Goal: Task Accomplishment & Management: Use online tool/utility

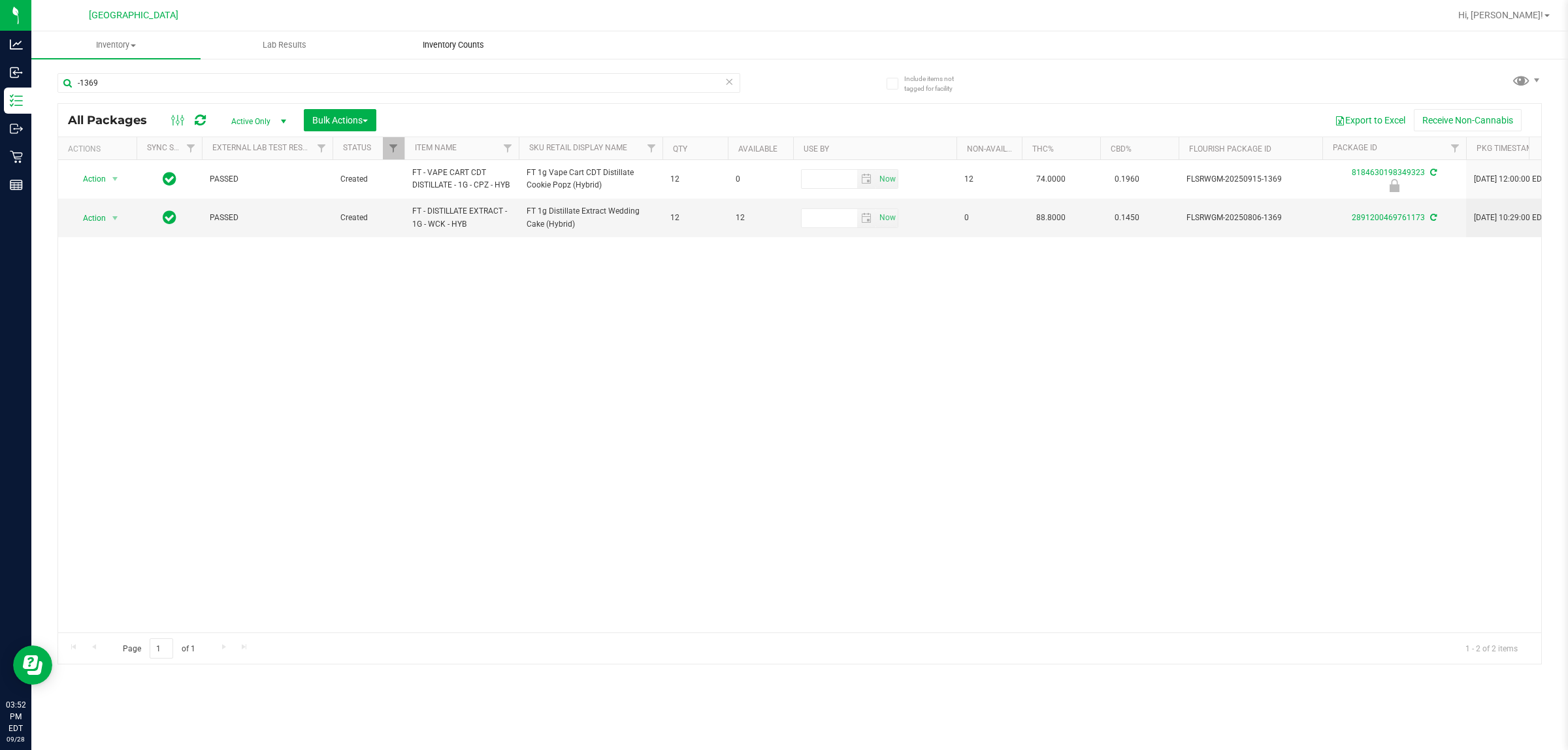
click at [452, 48] on span "Inventory Counts" at bounding box center [452, 45] width 96 height 12
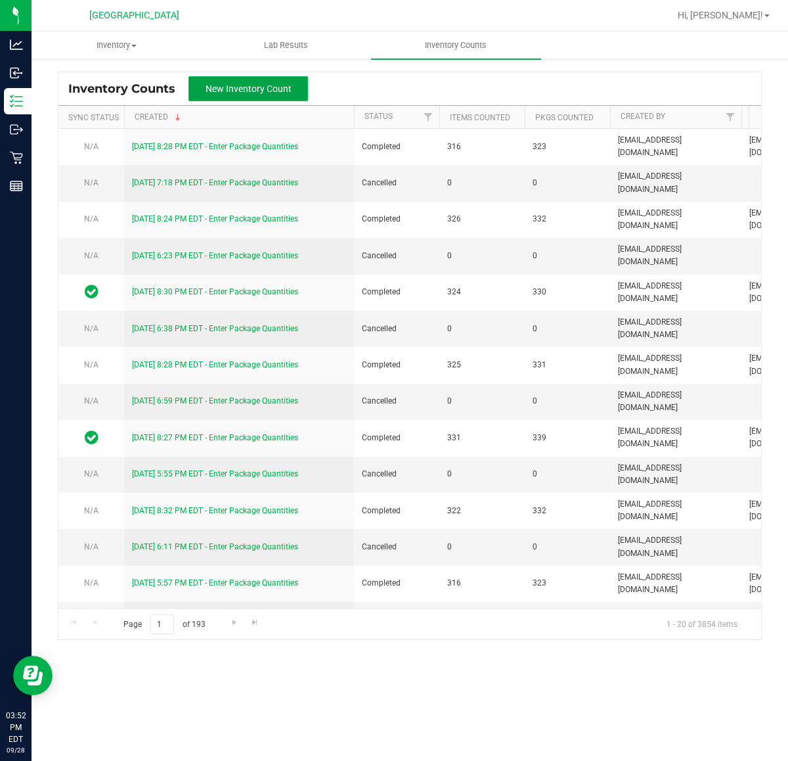
click at [261, 90] on span "New Inventory Count" at bounding box center [249, 88] width 86 height 11
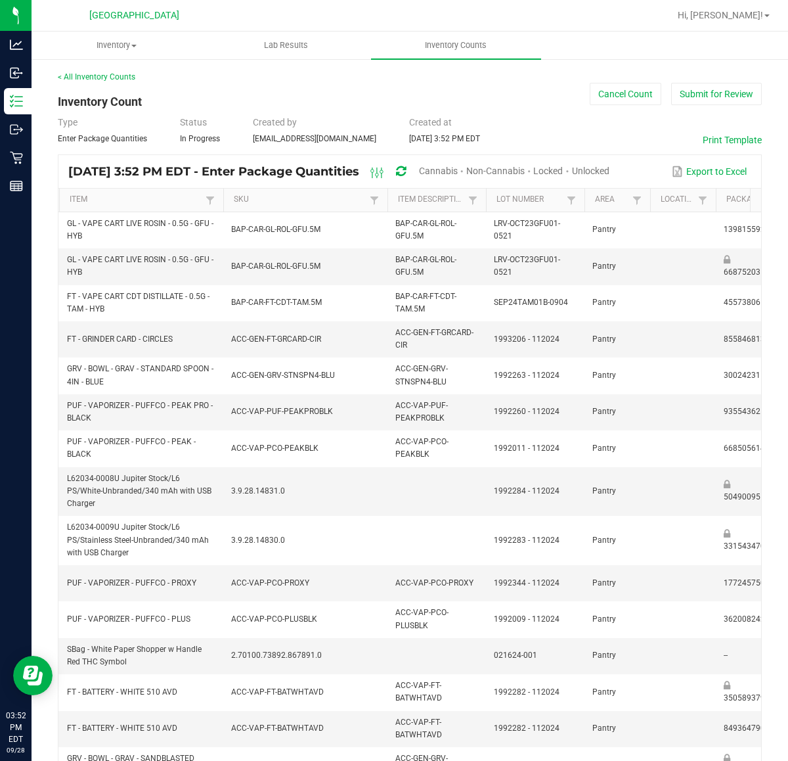
click at [563, 166] on span "Locked" at bounding box center [548, 171] width 30 height 11
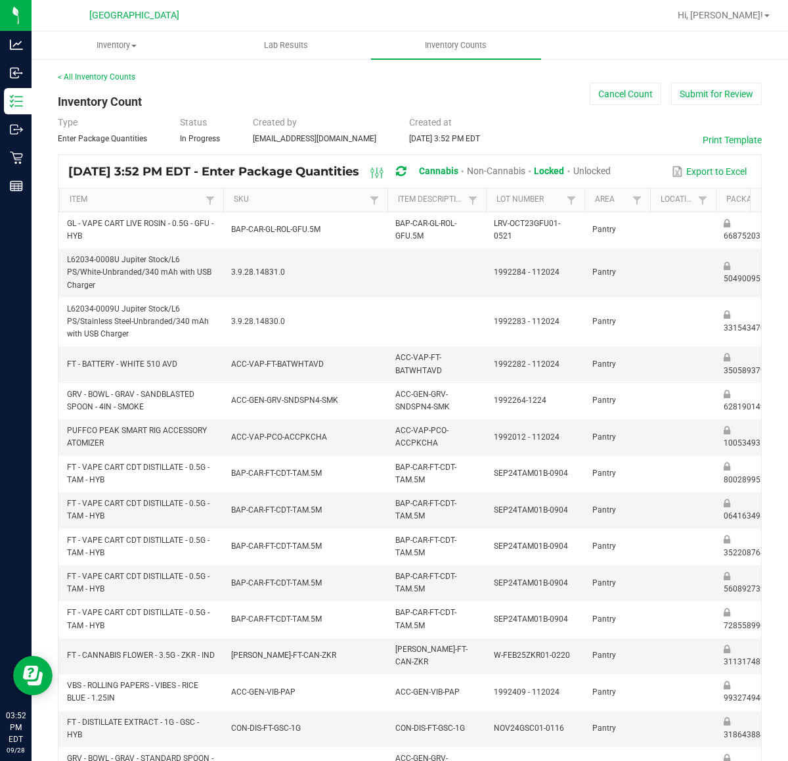
click at [526, 166] on span "Non-Cannabis" at bounding box center [496, 171] width 58 height 11
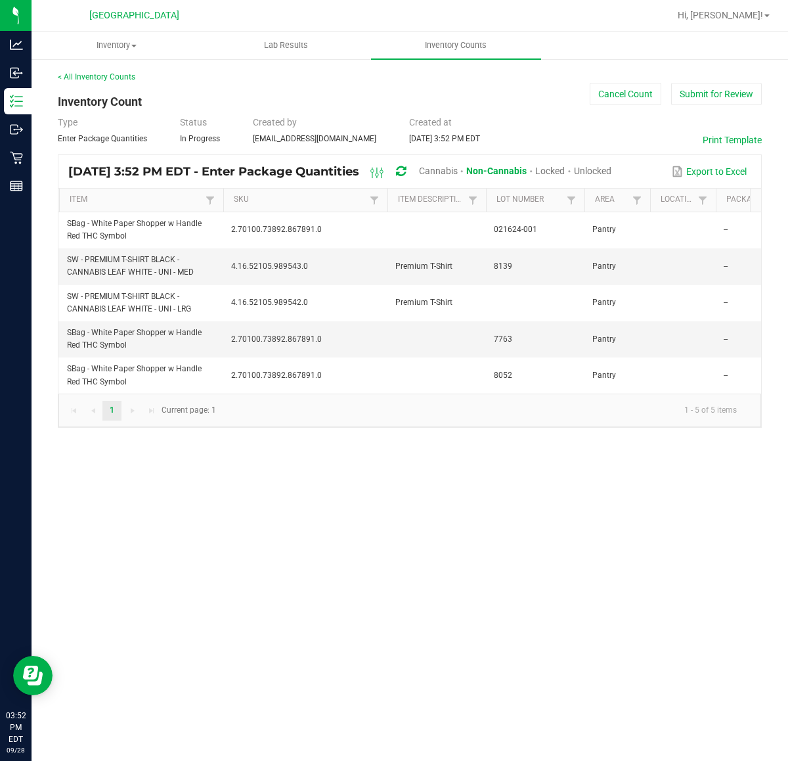
click at [612, 166] on span "Unlocked" at bounding box center [592, 171] width 37 height 11
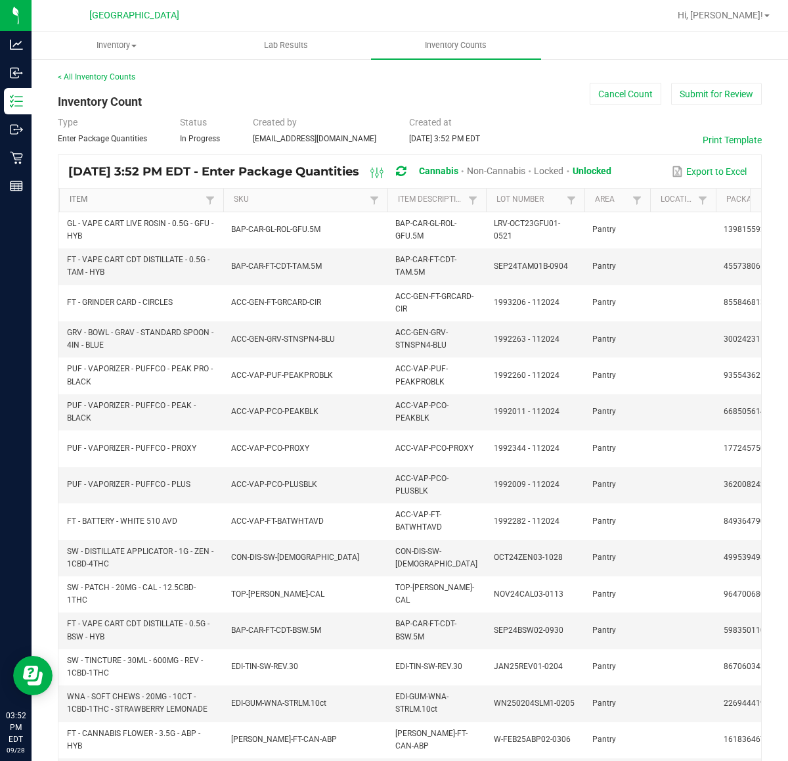
click at [166, 199] on link "Item" at bounding box center [136, 199] width 132 height 11
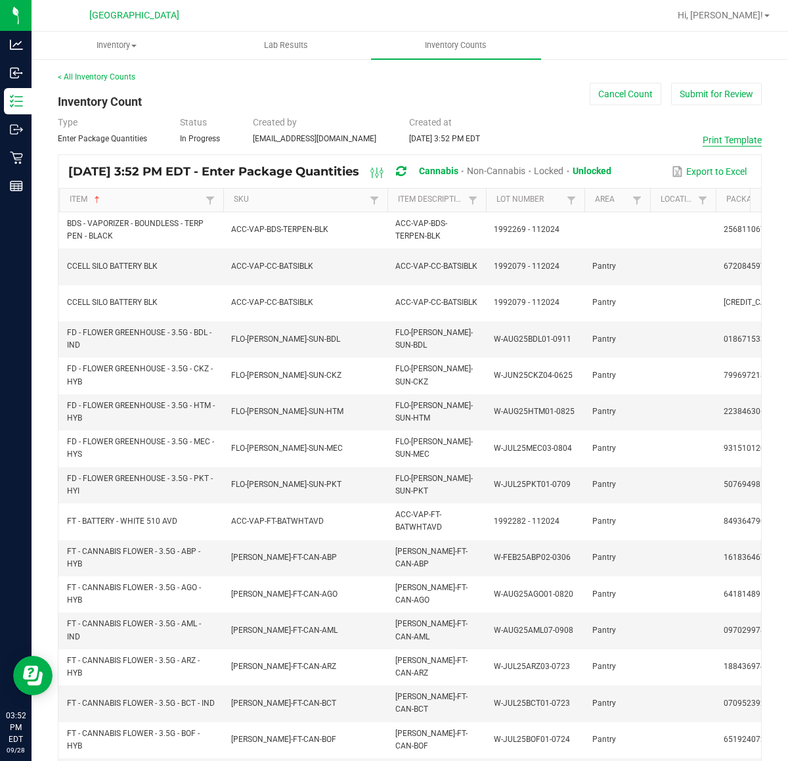
click at [716, 135] on button "Print Template" at bounding box center [732, 139] width 59 height 13
click at [627, 89] on button "Cancel Count" at bounding box center [626, 94] width 72 height 22
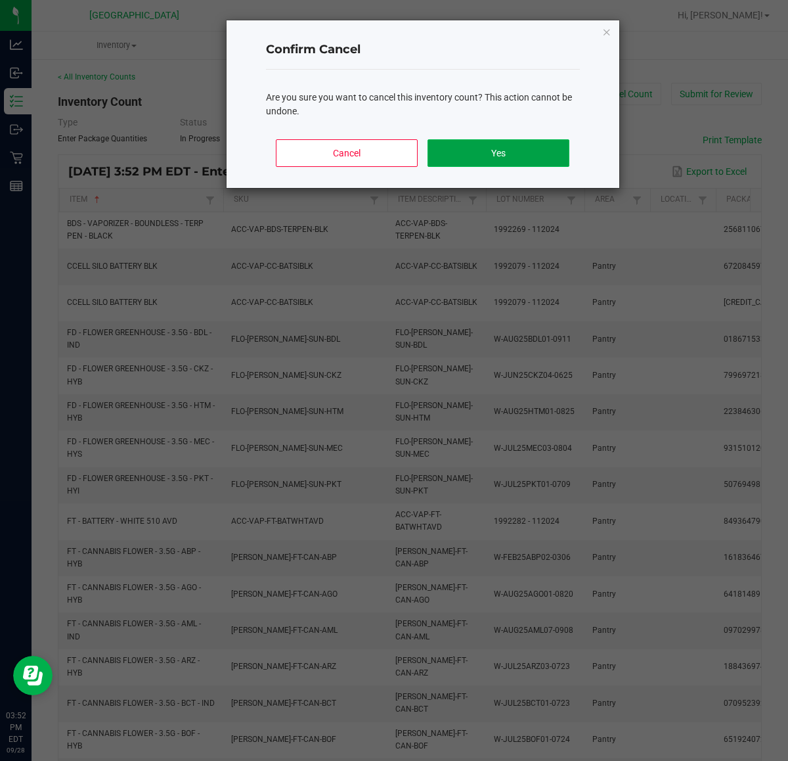
click at [480, 156] on button "Yes" at bounding box center [498, 153] width 141 height 28
